Goal: Entertainment & Leisure: Consume media (video, audio)

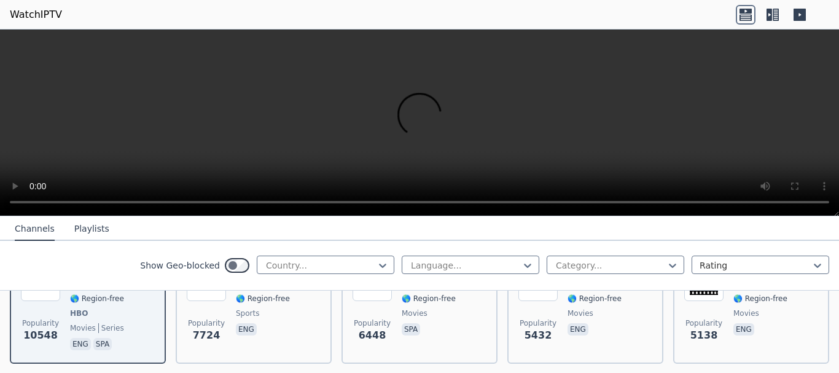
scroll to position [123, 0]
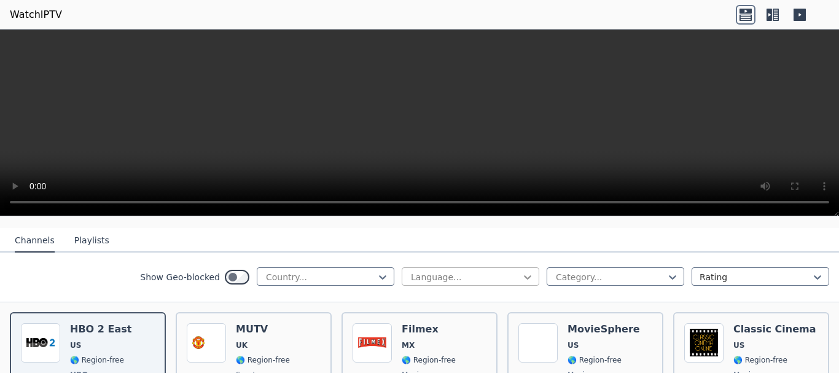
click at [521, 271] on icon at bounding box center [527, 277] width 12 height 12
click at [431, 347] on div "Portuguese" at bounding box center [471, 358] width 138 height 22
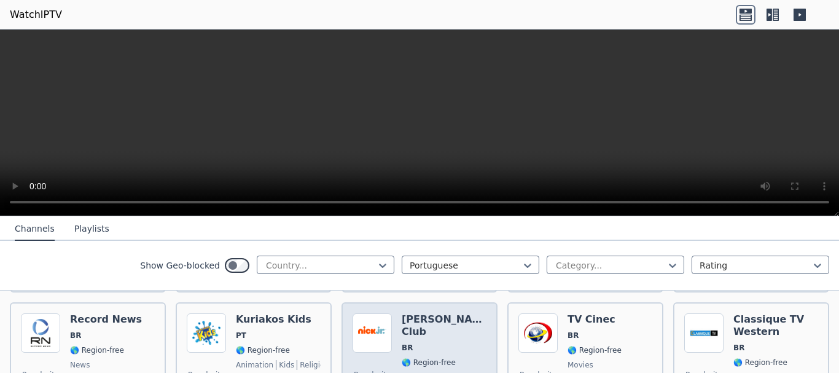
scroll to position [491, 0]
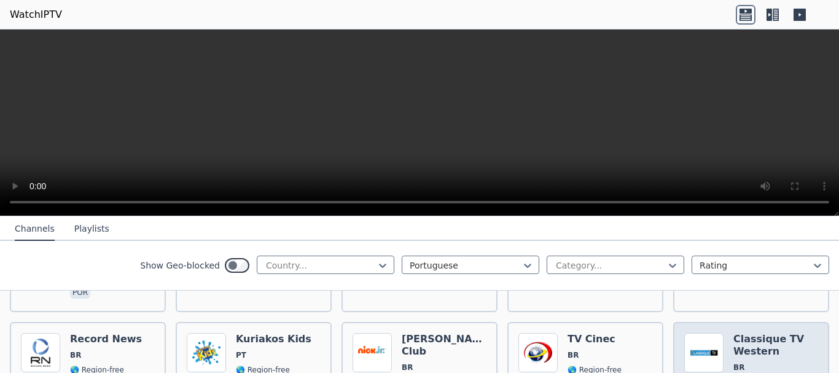
click at [751, 333] on h6 "Classique TV Western" at bounding box center [775, 345] width 85 height 25
click at [743, 333] on h6 "Classique TV Western" at bounding box center [775, 345] width 85 height 25
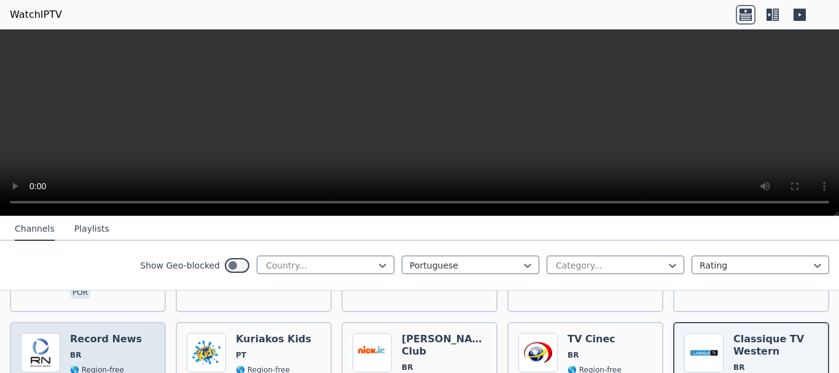
click at [92, 350] on span "BR" at bounding box center [106, 355] width 72 height 10
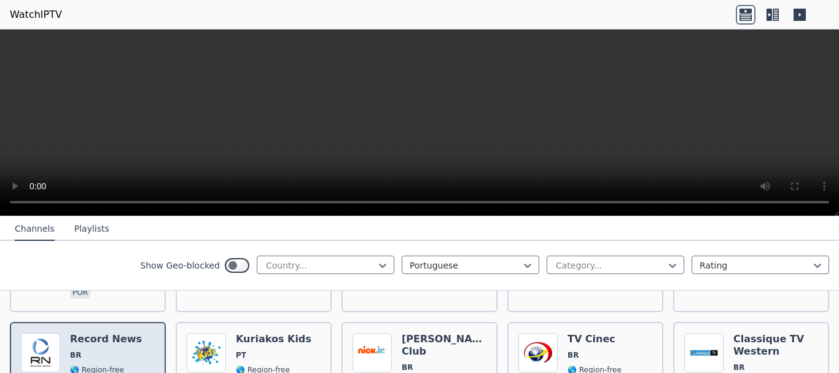
click at [92, 350] on span "BR" at bounding box center [106, 355] width 72 height 10
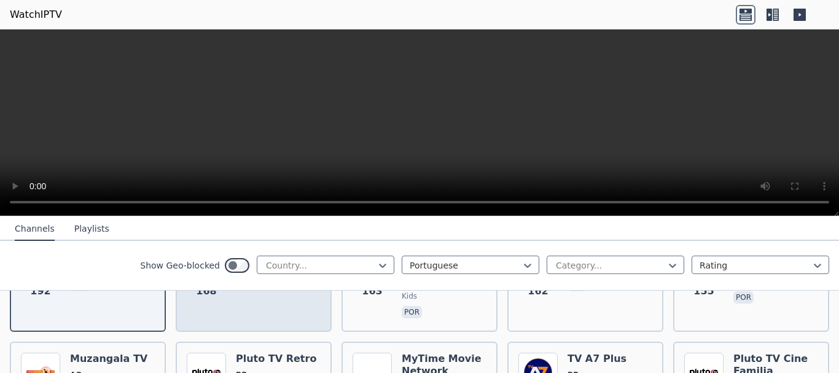
scroll to position [614, 0]
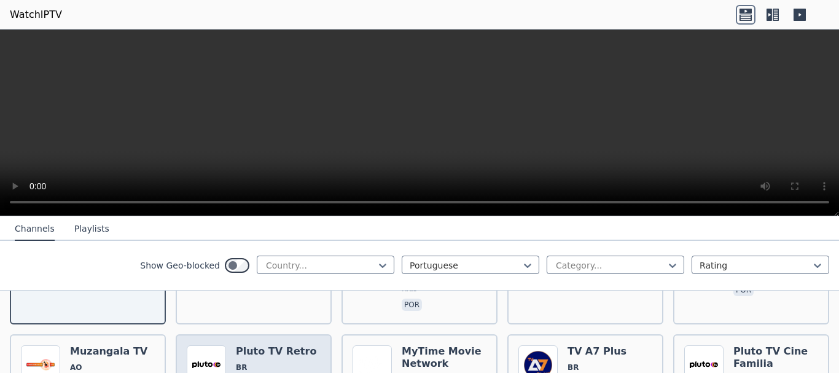
click at [248, 362] on span "BR" at bounding box center [276, 367] width 80 height 10
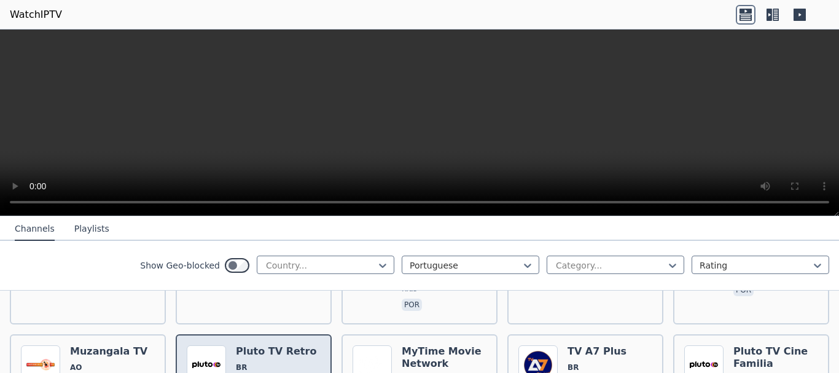
click at [248, 362] on span "BR" at bounding box center [276, 367] width 80 height 10
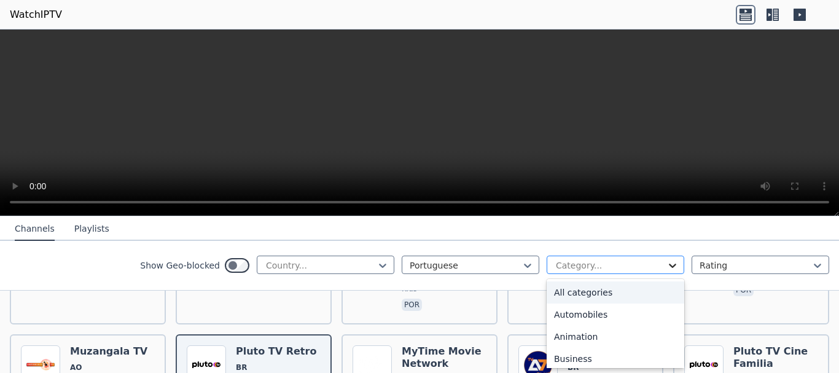
click at [666, 264] on icon at bounding box center [672, 265] width 12 height 12
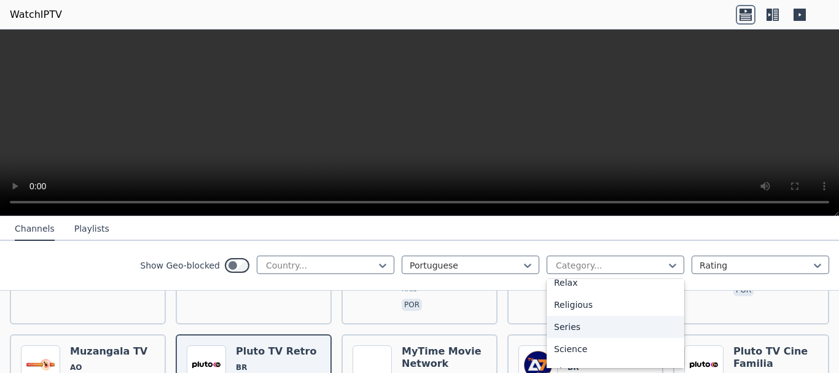
scroll to position [491, 0]
click at [557, 329] on div "Sports" at bounding box center [616, 332] width 138 height 22
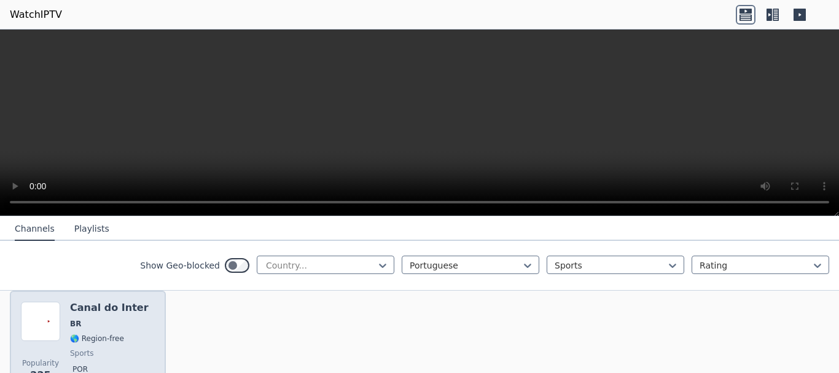
scroll to position [123, 0]
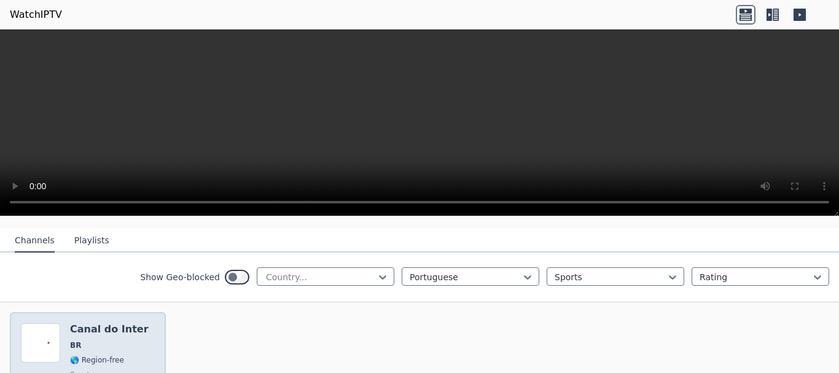
click at [71, 328] on div "Canal do Inter BR 🌎 Region-free sports por" at bounding box center [109, 367] width 79 height 88
click at [79, 340] on span "BR" at bounding box center [75, 345] width 11 height 10
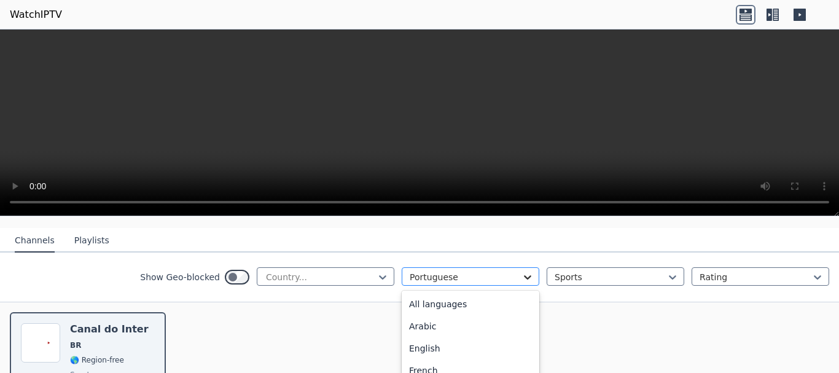
click at [521, 271] on icon at bounding box center [527, 277] width 12 height 12
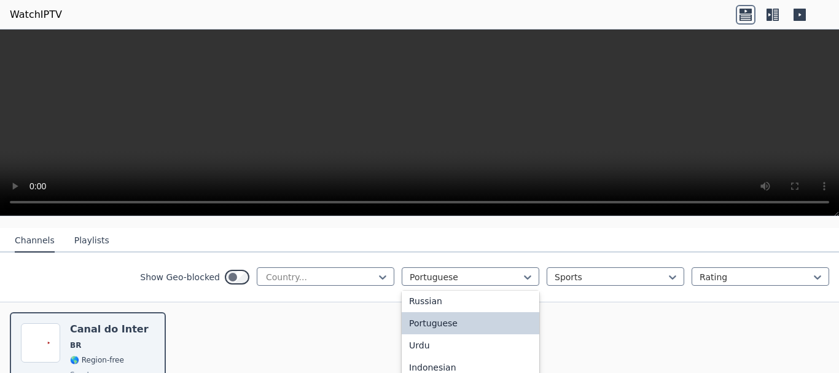
scroll to position [0, 0]
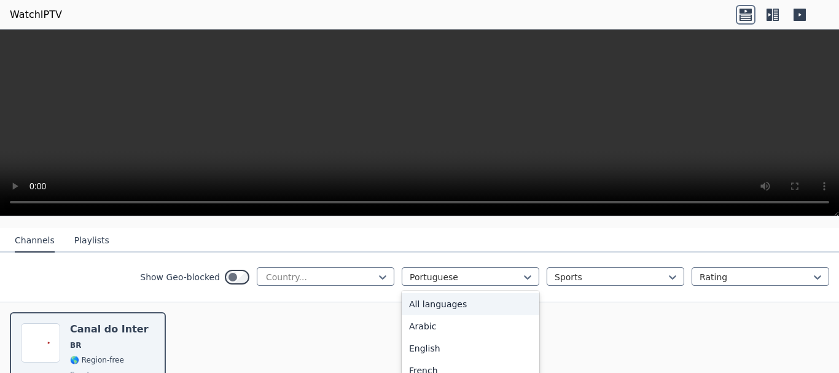
click at [428, 293] on div "All languages" at bounding box center [471, 304] width 138 height 22
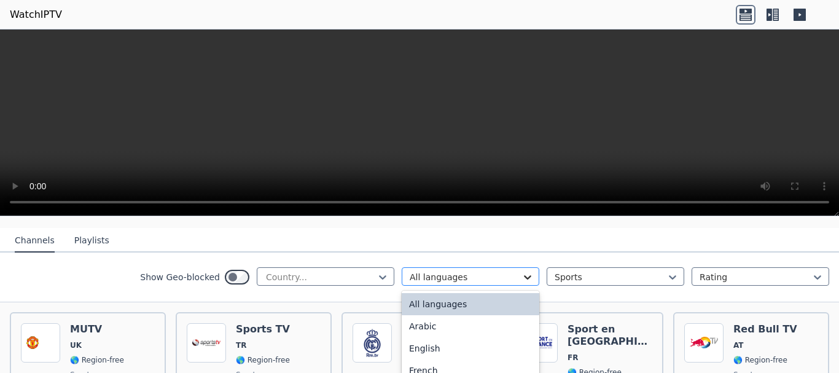
click at [521, 271] on icon at bounding box center [527, 277] width 12 height 12
click at [415, 337] on div "English" at bounding box center [471, 348] width 138 height 22
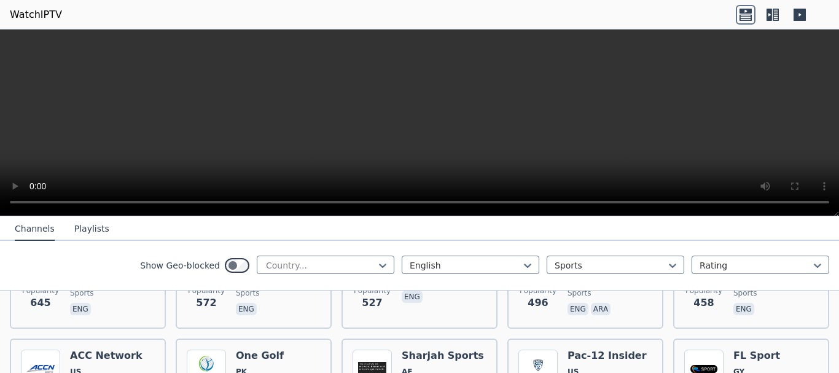
scroll to position [614, 0]
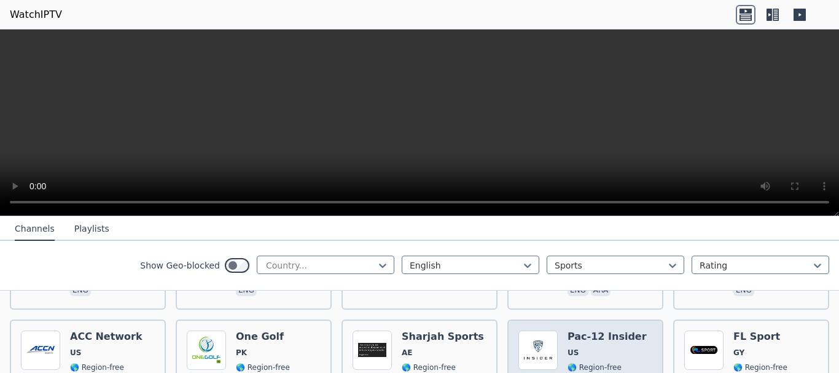
click at [581, 348] on span "US" at bounding box center [606, 353] width 79 height 10
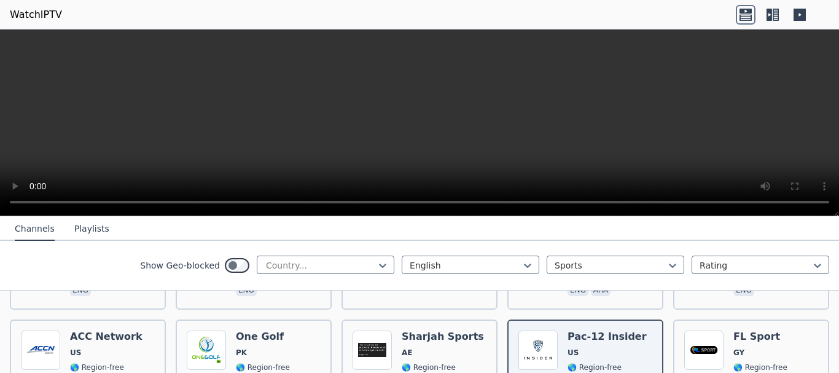
click at [446, 86] on video at bounding box center [419, 122] width 839 height 187
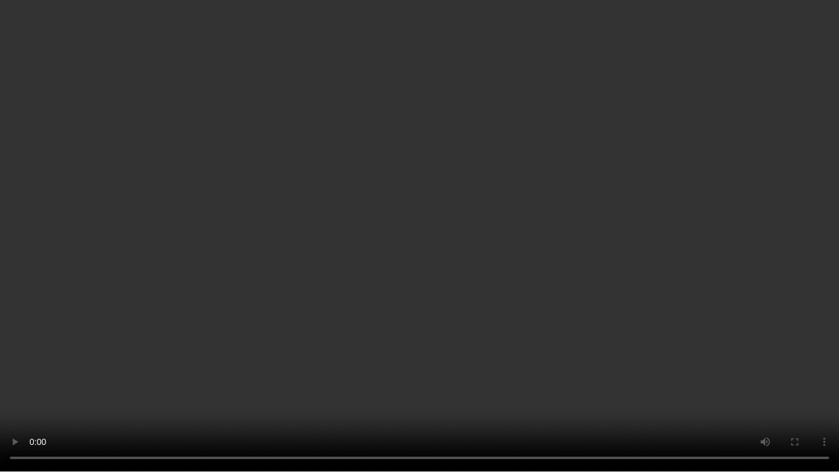
drag, startPoint x: 579, startPoint y: 219, endPoint x: 559, endPoint y: 308, distance: 91.8
click at [559, 308] on video at bounding box center [419, 236] width 839 height 472
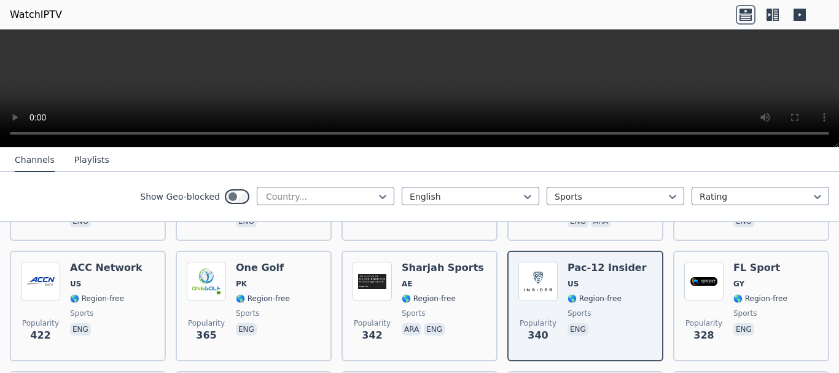
click at [407, 88] on video at bounding box center [419, 88] width 839 height 118
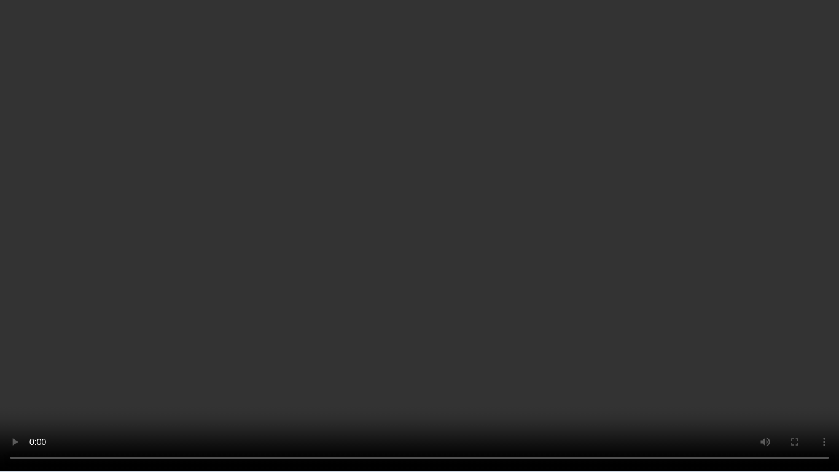
click at [407, 162] on video at bounding box center [419, 236] width 839 height 472
click at [509, 286] on video at bounding box center [419, 236] width 839 height 472
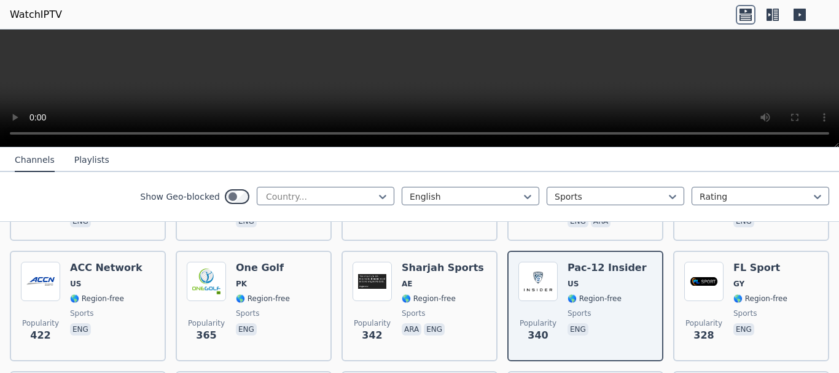
click at [458, 96] on video at bounding box center [419, 88] width 839 height 118
click at [456, 96] on video at bounding box center [419, 88] width 839 height 118
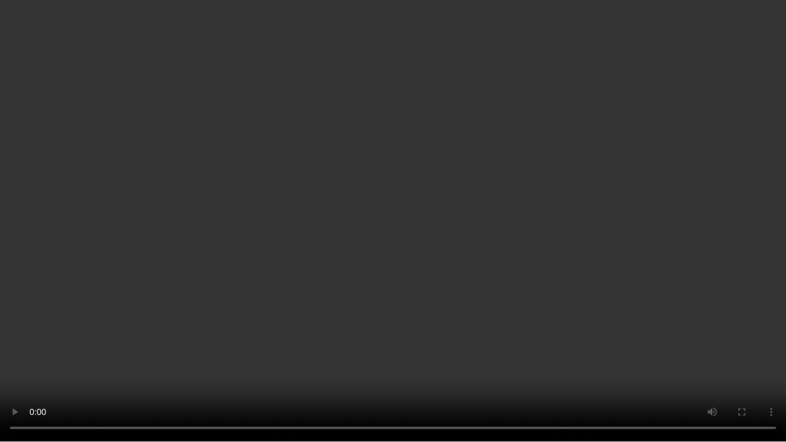
drag, startPoint x: 607, startPoint y: 337, endPoint x: 507, endPoint y: 98, distance: 259.0
click at [507, 98] on video at bounding box center [393, 221] width 786 height 442
click at [596, 316] on video at bounding box center [393, 221] width 786 height 442
click at [782, 188] on video at bounding box center [393, 221] width 786 height 442
click at [712, 163] on video at bounding box center [393, 221] width 786 height 442
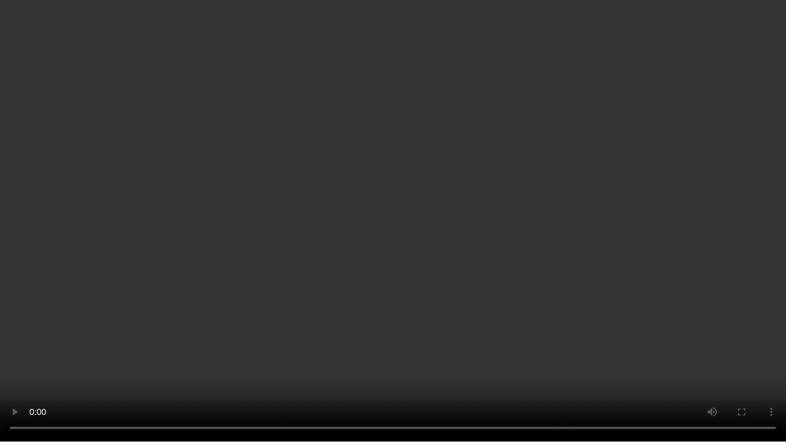
click at [445, 189] on video at bounding box center [393, 221] width 786 height 442
click at [428, 237] on video at bounding box center [393, 221] width 786 height 442
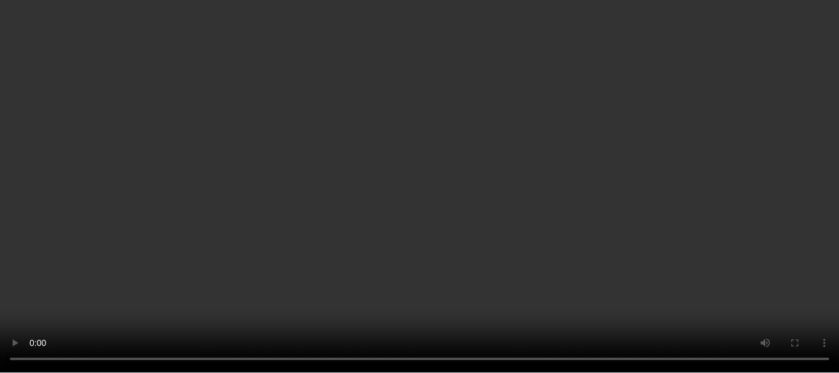
scroll to position [737, 0]
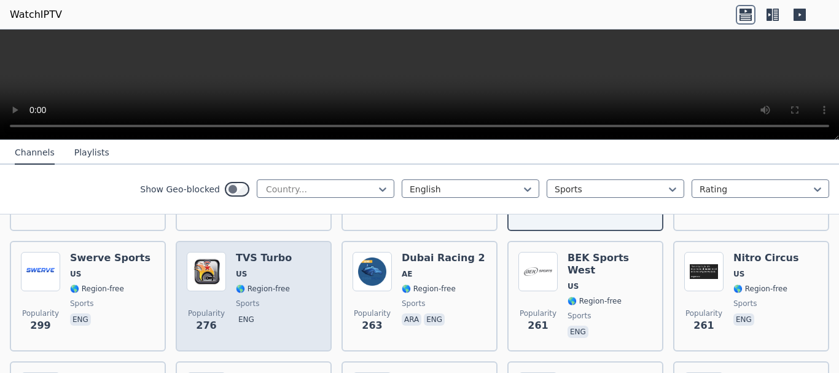
click at [252, 252] on h6 "TVS Turbo" at bounding box center [264, 258] width 56 height 12
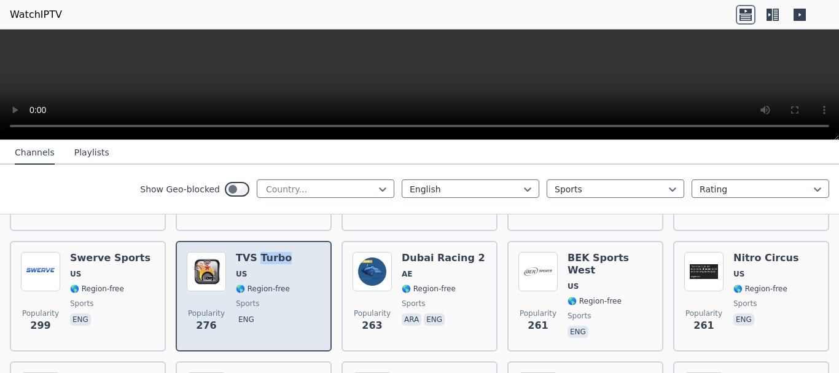
click at [252, 252] on h6 "TVS Turbo" at bounding box center [264, 258] width 56 height 12
